Goal: Book appointment/travel/reservation

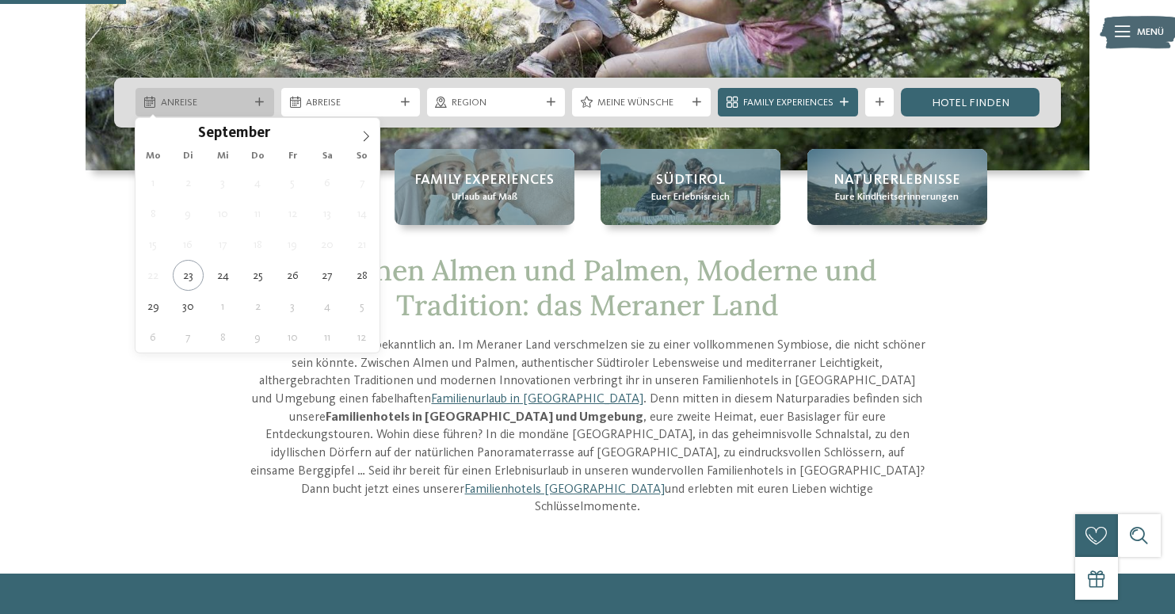
click at [204, 107] on span "Anreise" at bounding box center [205, 103] width 89 height 14
click at [363, 139] on icon at bounding box center [366, 136] width 11 height 11
type div "[DATE]"
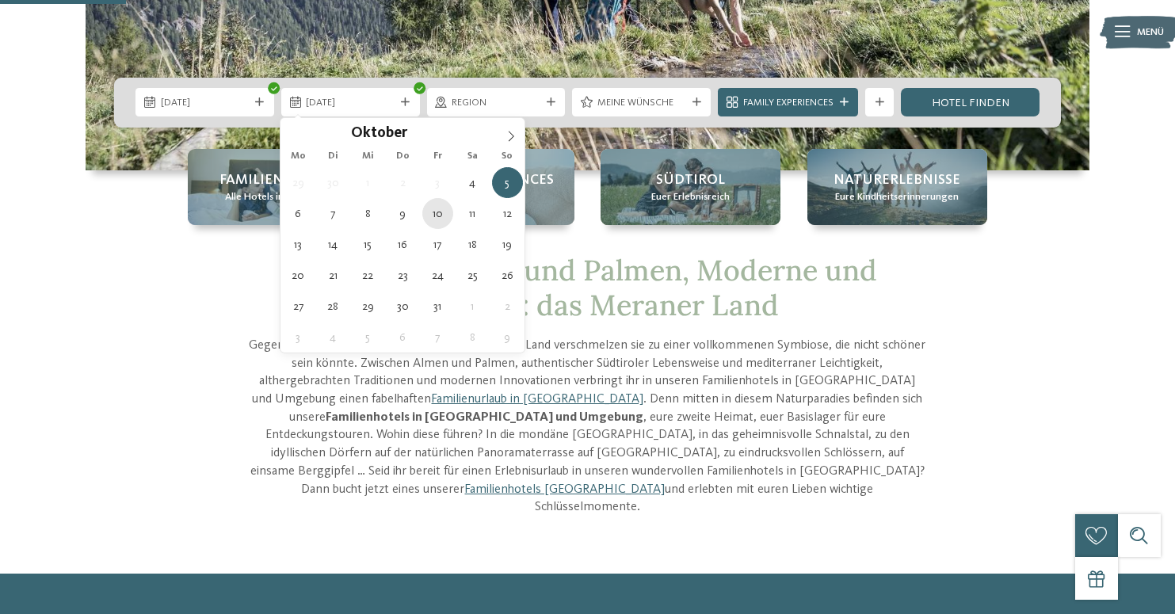
type div "[DATE]"
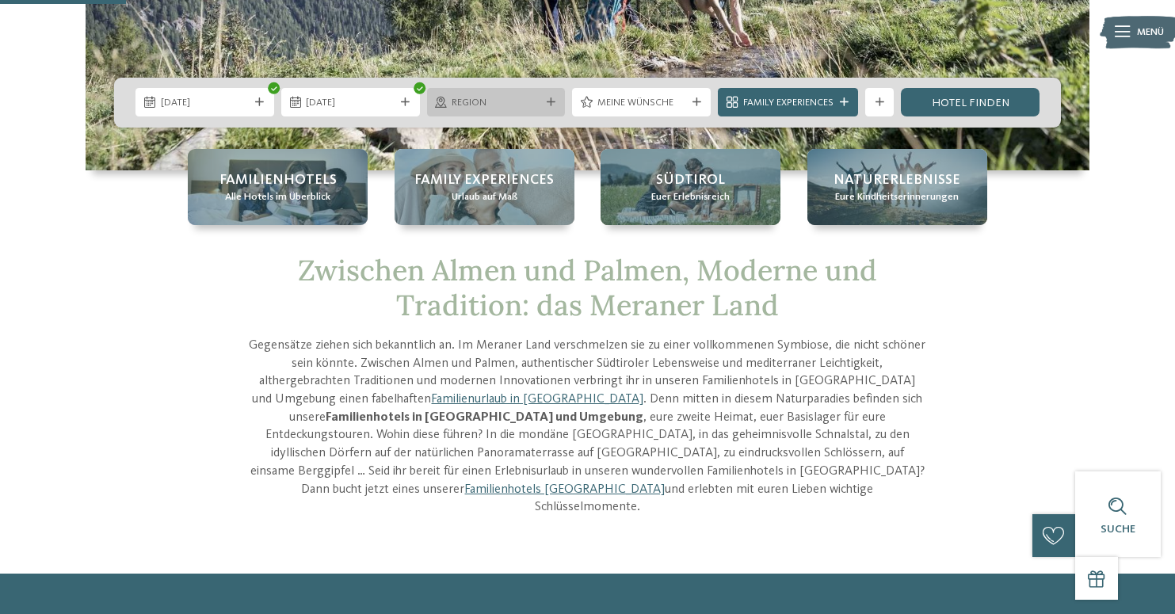
click at [535, 108] on span "Region" at bounding box center [496, 103] width 89 height 14
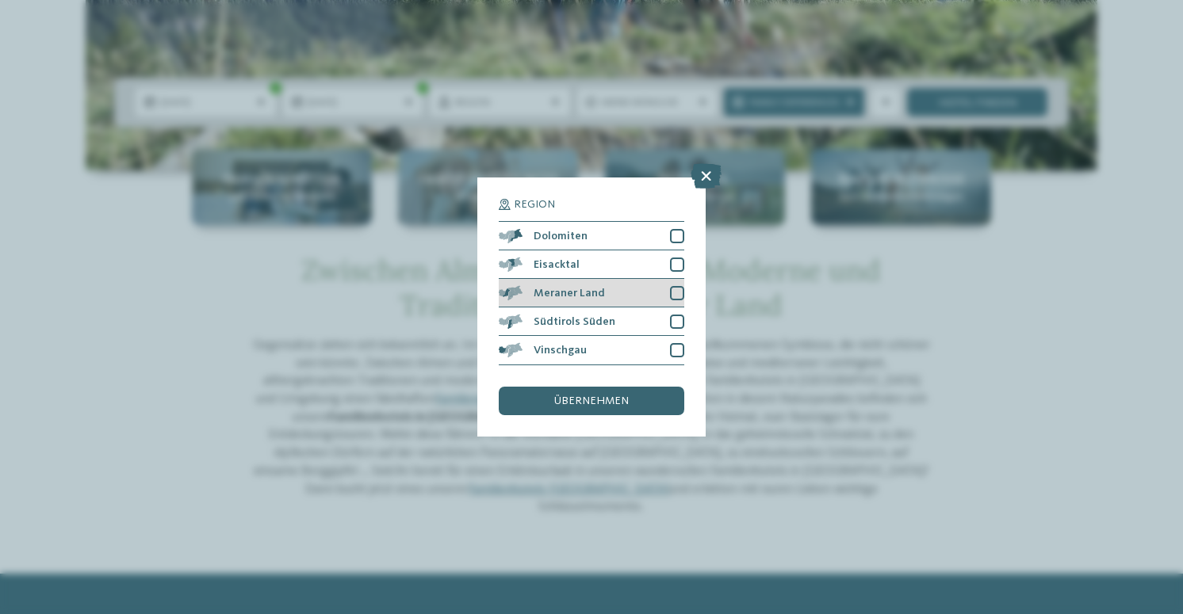
click at [595, 288] on span "Meraner Land" at bounding box center [568, 293] width 71 height 11
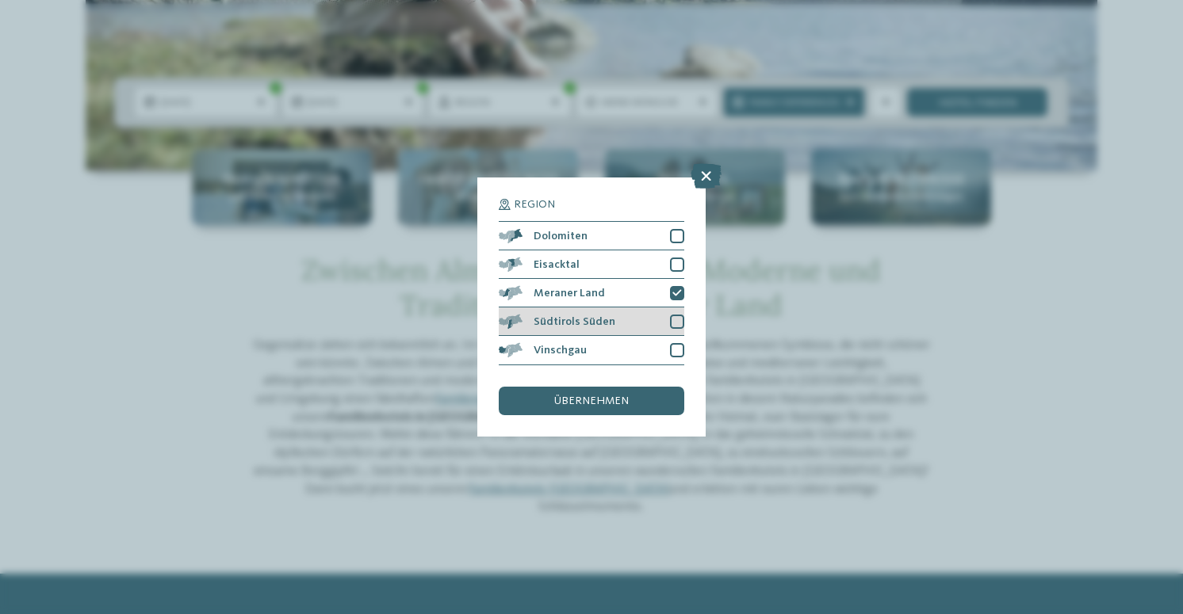
click at [600, 308] on div "Südtirols Süden" at bounding box center [591, 322] width 185 height 29
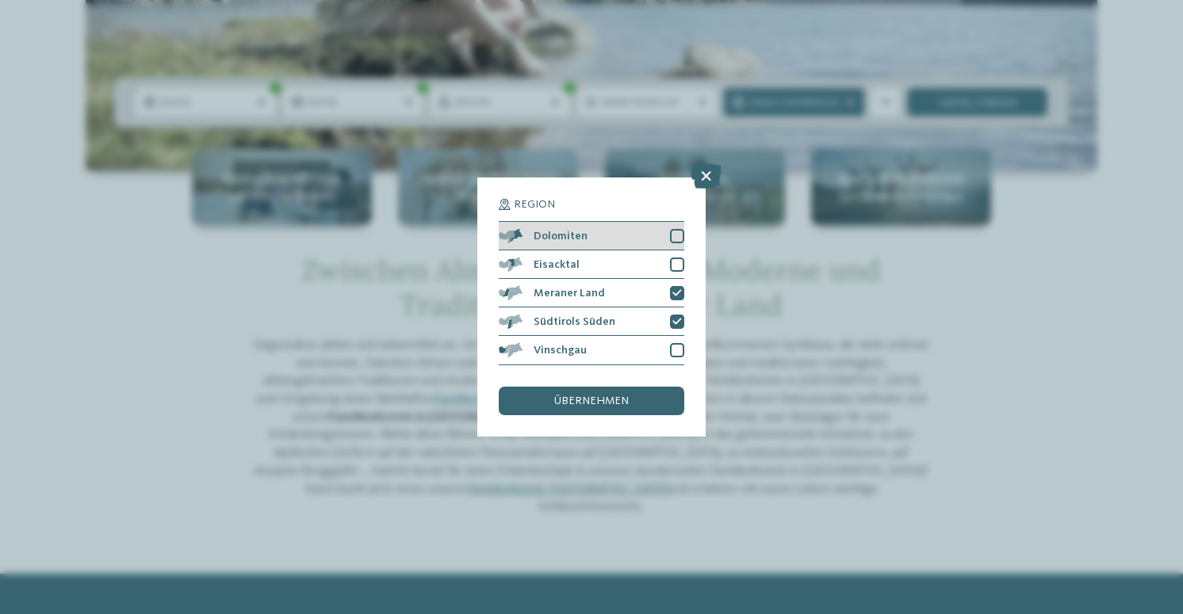
click at [610, 222] on div "Dolomiten" at bounding box center [591, 236] width 185 height 29
click at [618, 395] on span "übernehmen" at bounding box center [591, 400] width 75 height 11
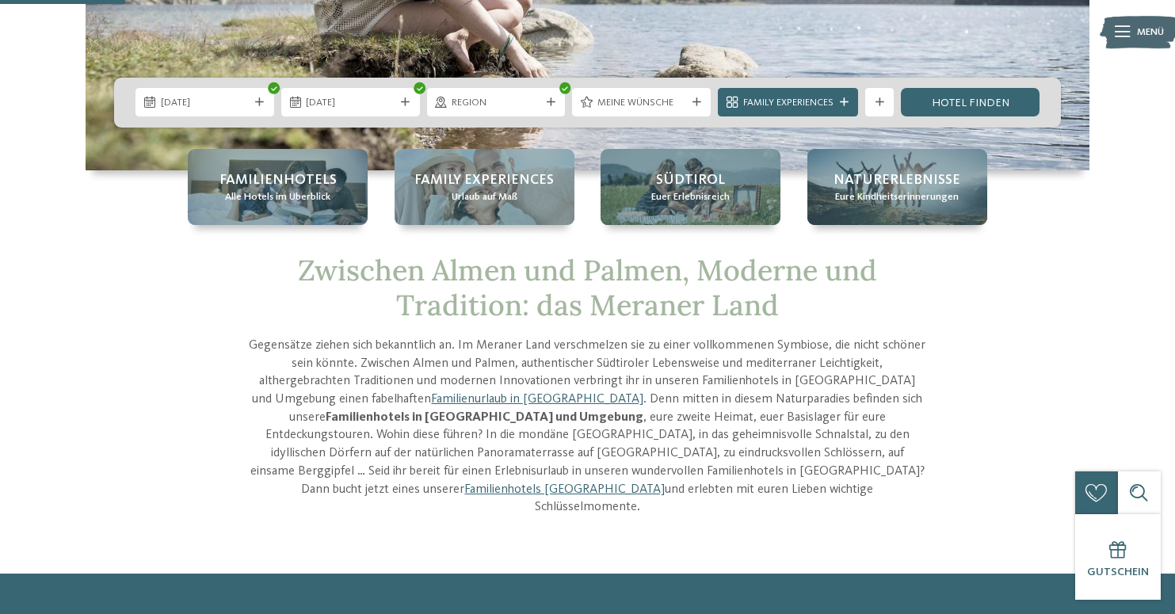
scroll to position [258, 0]
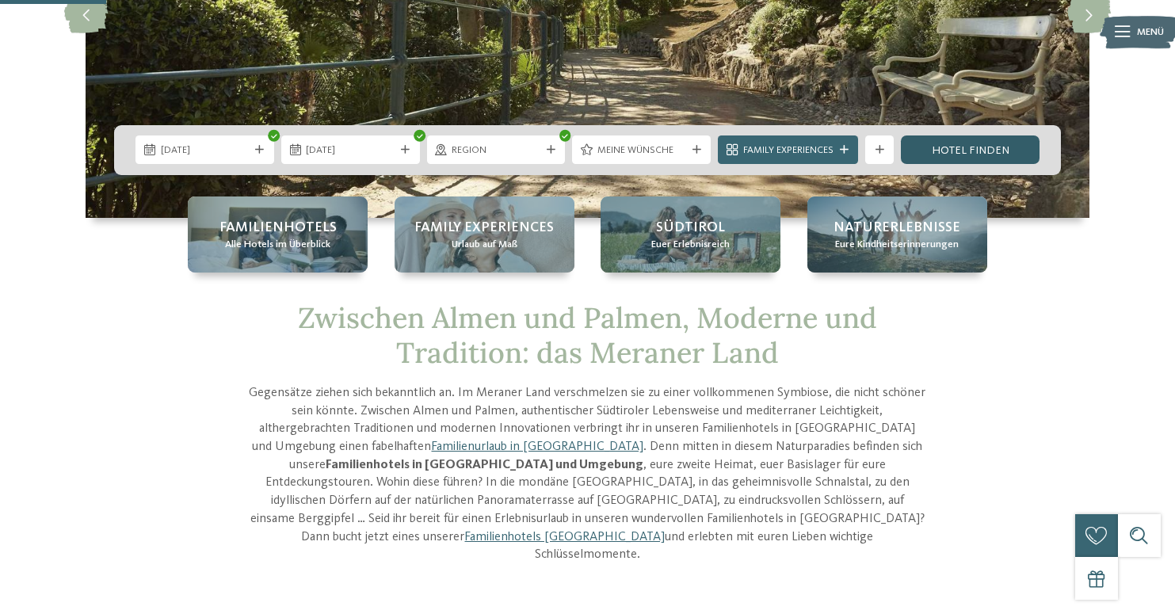
click at [975, 146] on link "Hotel finden" at bounding box center [970, 150] width 139 height 29
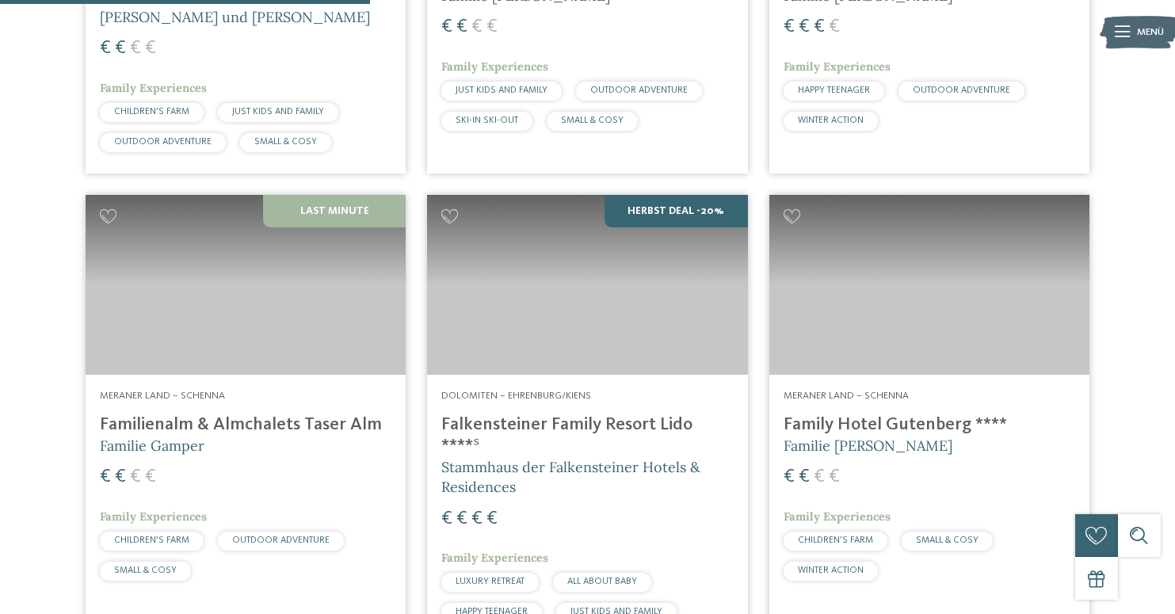
scroll to position [820, 0]
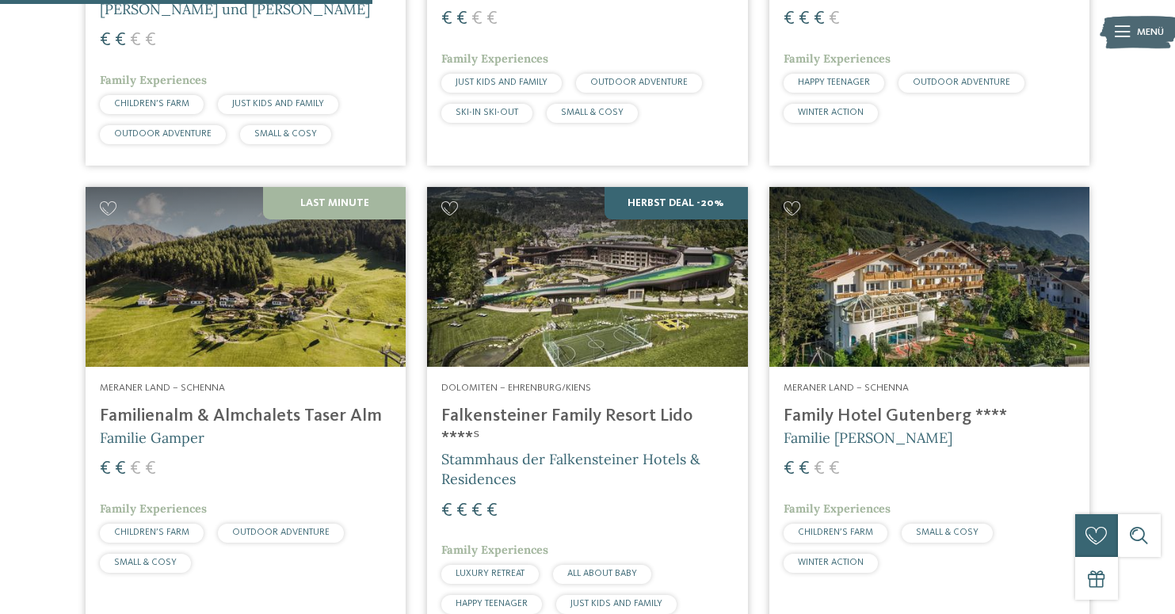
click at [692, 414] on h4 "Falkensteiner Family Resort Lido ****ˢ" at bounding box center [587, 427] width 292 height 43
